Goal: Transaction & Acquisition: Subscribe to service/newsletter

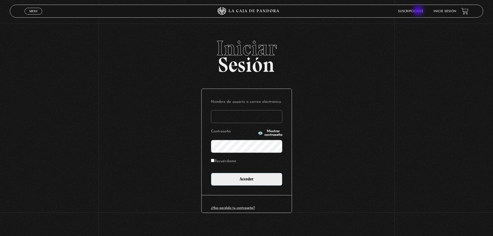
click at [419, 11] on link "Suscripciones" at bounding box center [410, 11] width 25 height 3
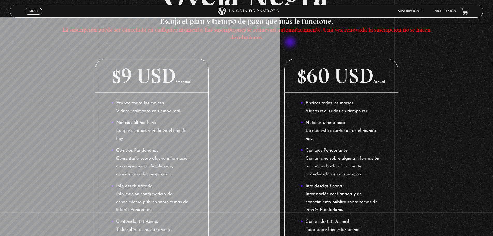
scroll to position [104, 0]
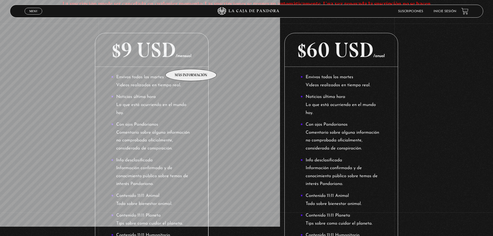
click at [191, 61] on p "$9 USD /mensual" at bounding box center [151, 50] width 113 height 34
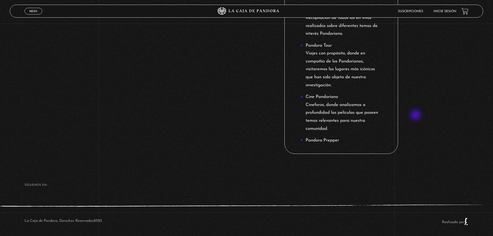
scroll to position [572, 0]
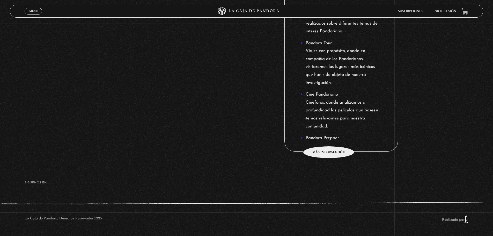
click at [329, 138] on li "Pandora Prepper" at bounding box center [342, 138] width 82 height 8
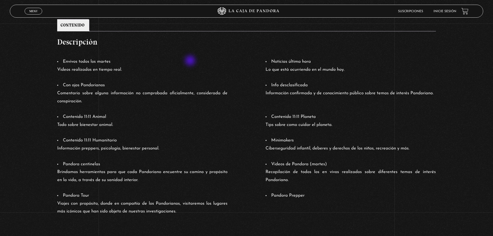
scroll to position [233, 0]
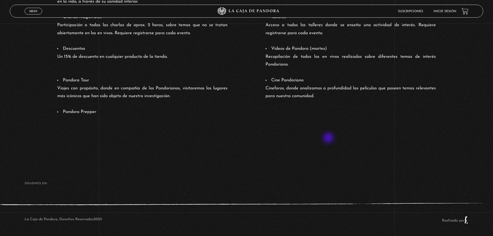
scroll to position [419, 0]
click at [80, 110] on li "Pandora Prepper" at bounding box center [142, 111] width 170 height 8
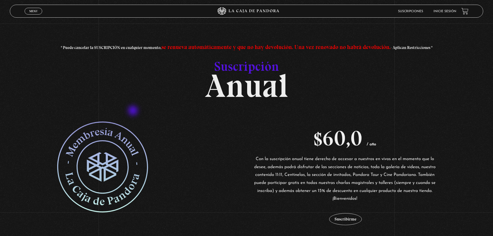
scroll to position [0, 0]
